Goal: Information Seeking & Learning: Learn about a topic

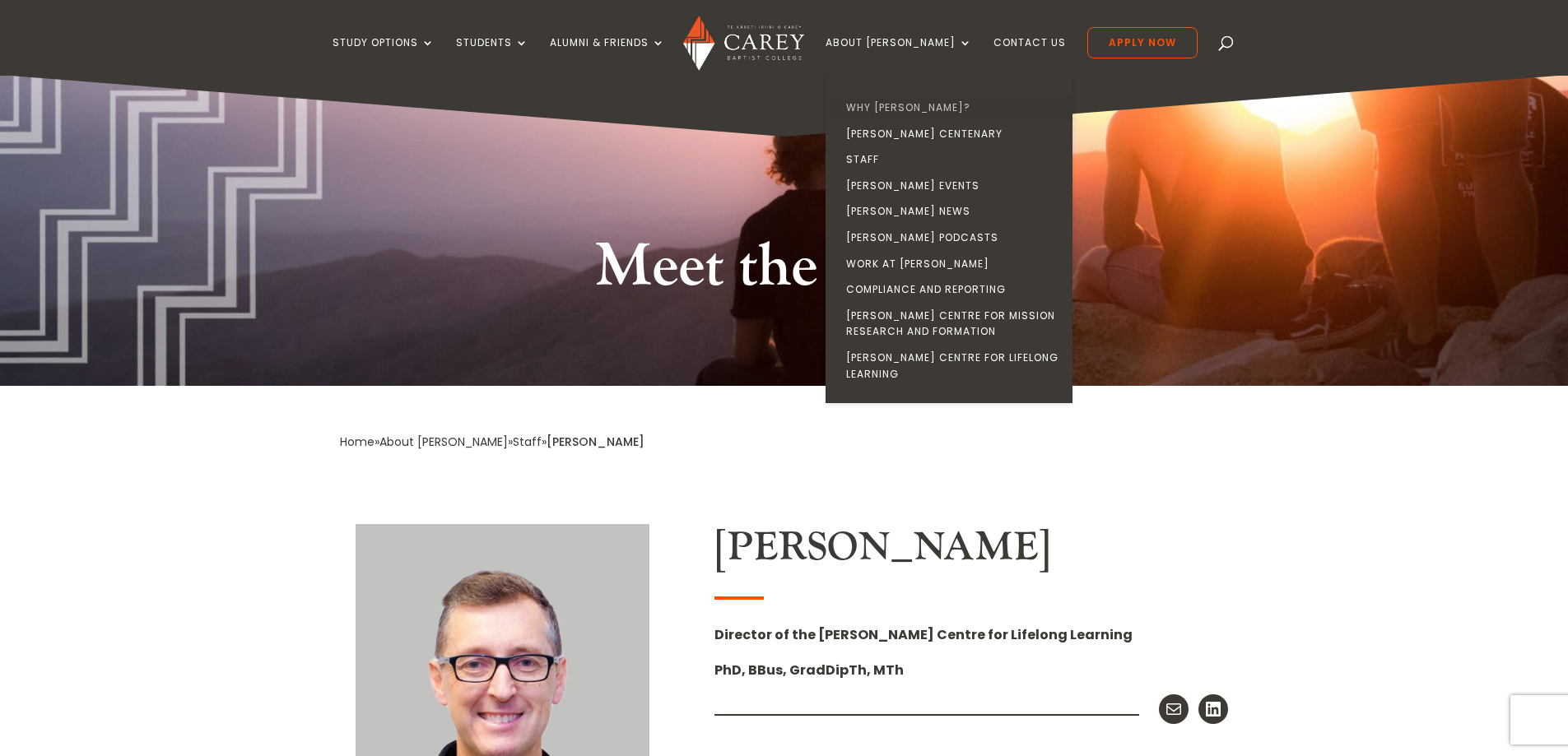
click at [923, 105] on link "Why [PERSON_NAME]?" at bounding box center [953, 107] width 247 height 26
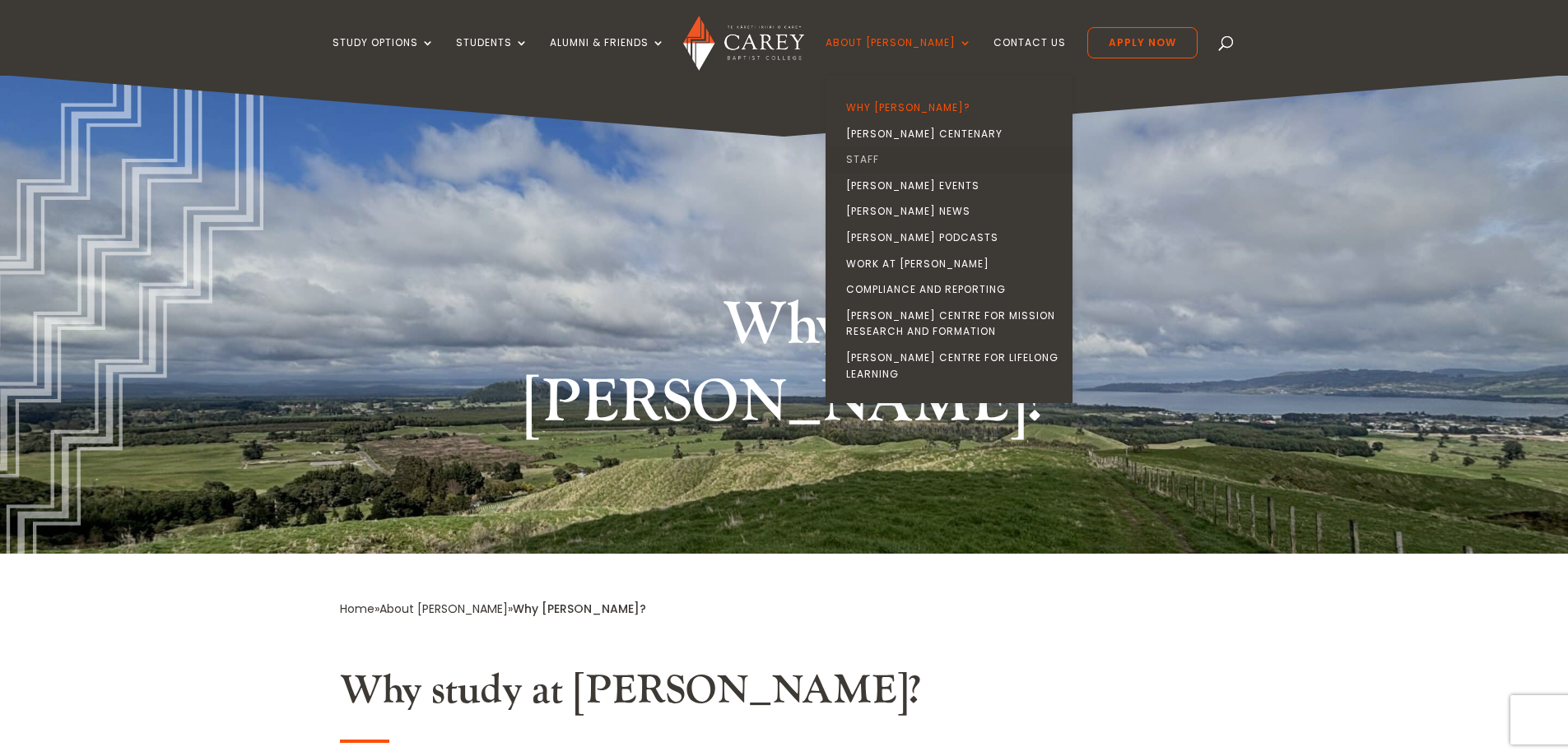
click at [901, 155] on link "Staff" at bounding box center [953, 159] width 247 height 26
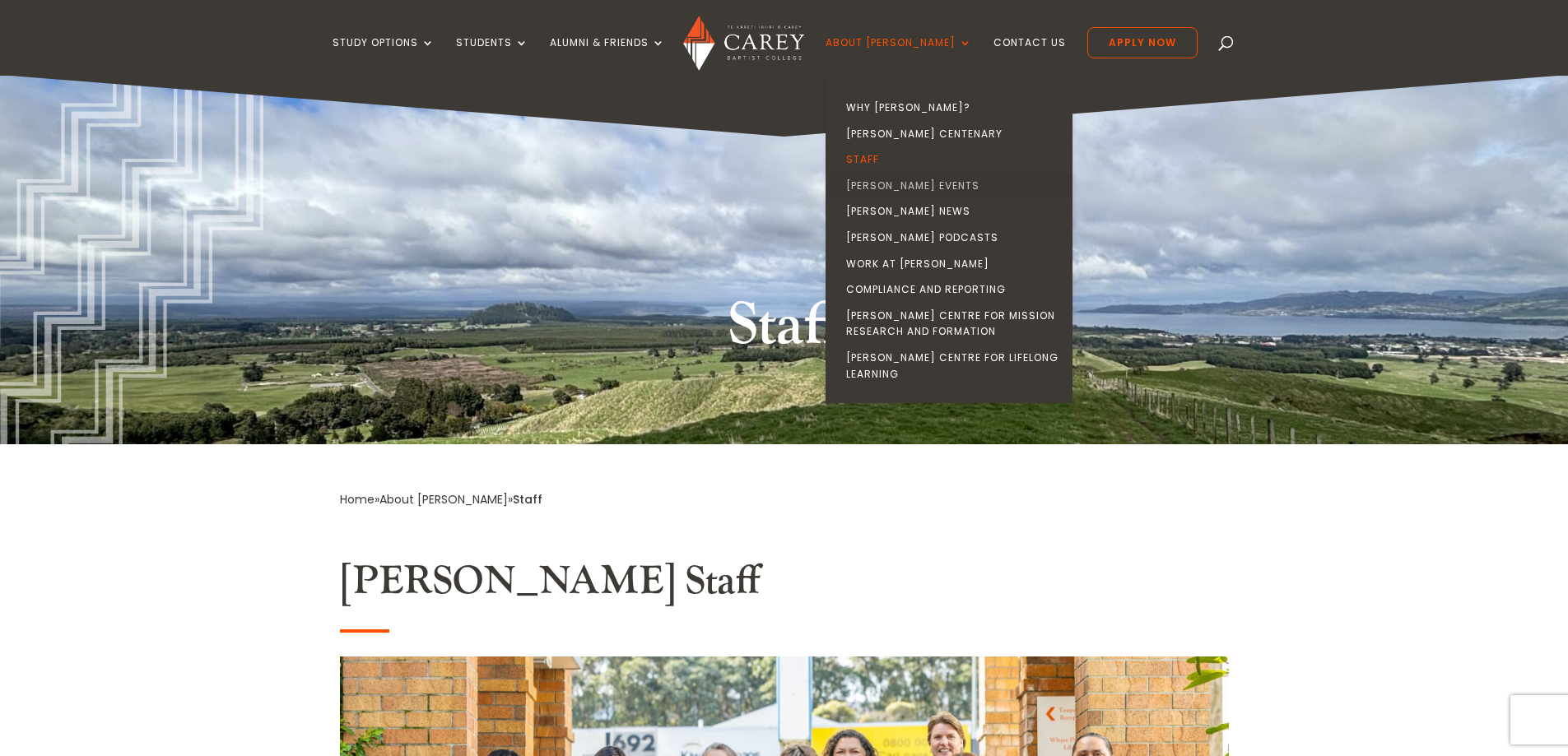
click at [940, 179] on link "[PERSON_NAME] Events" at bounding box center [953, 186] width 247 height 26
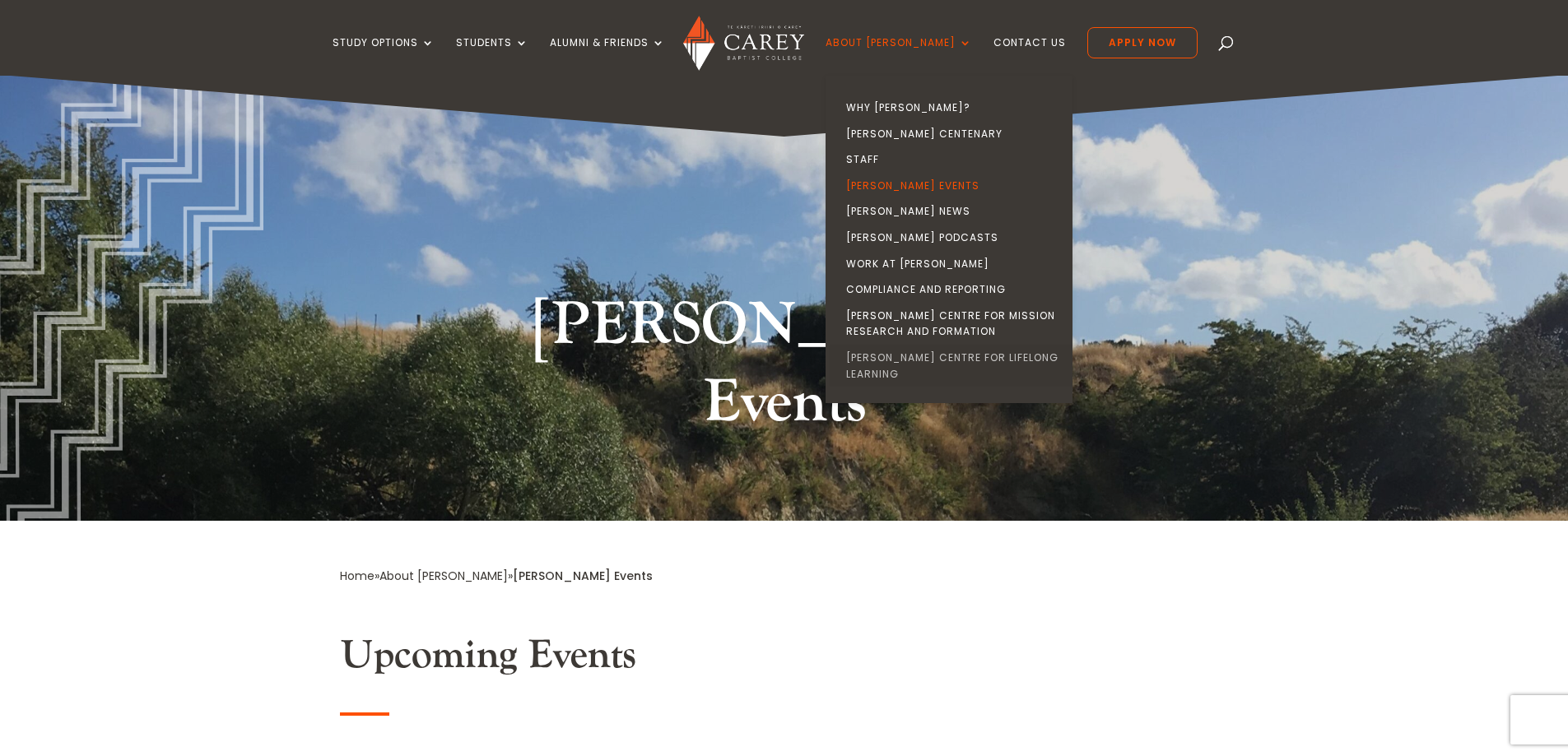
click at [945, 359] on link "[PERSON_NAME] Centre for Lifelong Learning" at bounding box center [953, 365] width 247 height 42
